Goal: Register for event/course

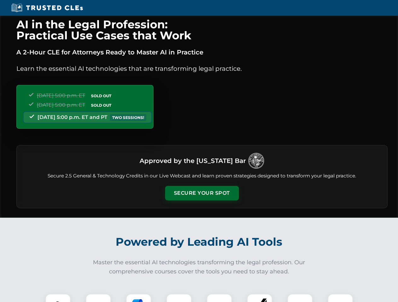
click at [202, 193] on button "Secure Your Spot" at bounding box center [202, 193] width 74 height 14
click at [58, 298] on img at bounding box center [58, 307] width 18 height 18
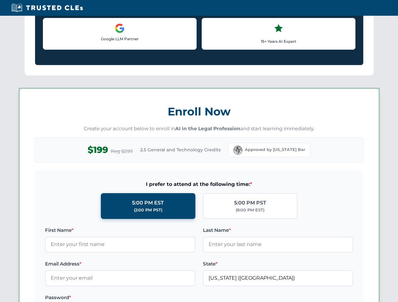
click at [139, 298] on label "Password *" at bounding box center [120, 298] width 150 height 8
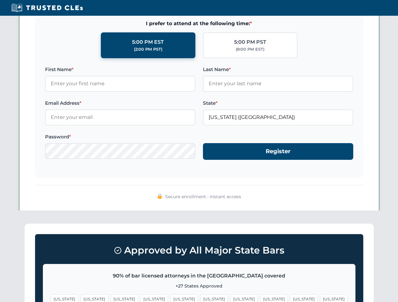
click at [290, 298] on span "[US_STATE]" at bounding box center [303, 299] width 27 height 9
